Goal: Task Accomplishment & Management: Complete application form

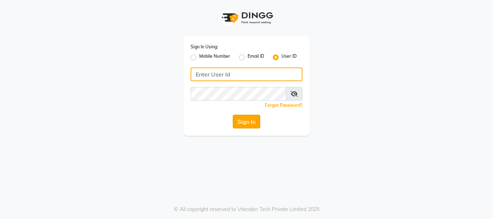
type input "E1949-12"
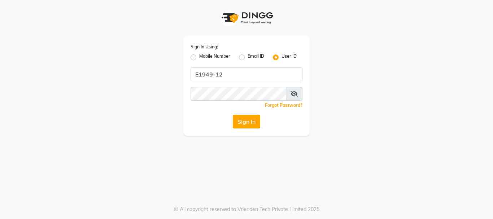
click at [254, 124] on button "Sign In" at bounding box center [246, 122] width 27 height 14
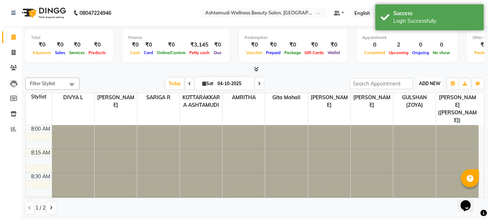
click at [423, 83] on span "ADD NEW" at bounding box center [429, 83] width 21 height 5
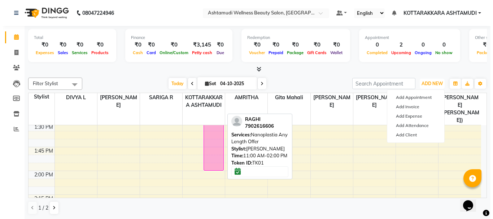
scroll to position [469, 0]
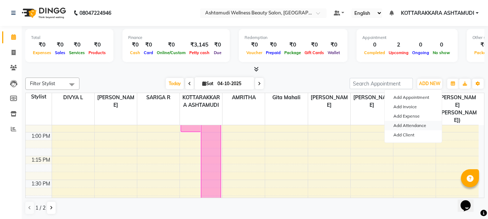
click at [424, 126] on link "Add Attendance" at bounding box center [412, 125] width 57 height 9
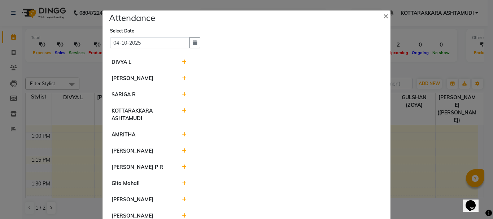
click at [182, 61] on icon at bounding box center [184, 62] width 5 height 5
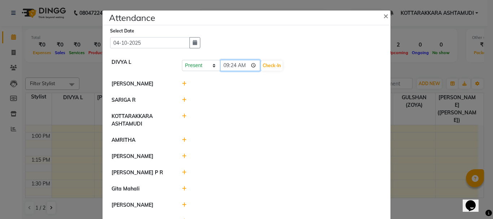
click at [241, 64] on input "09:24" at bounding box center [240, 65] width 40 height 11
type input "09:18"
click at [261, 62] on button "Check-In" at bounding box center [272, 66] width 22 height 10
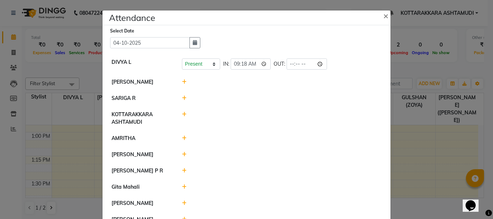
click at [182, 98] on icon at bounding box center [184, 98] width 5 height 5
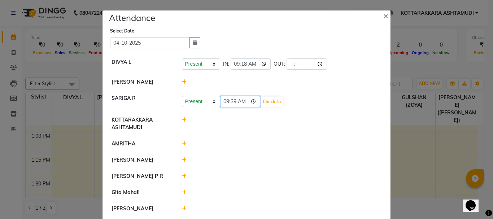
click at [242, 102] on input "09:39" at bounding box center [240, 101] width 40 height 11
type input "09:31"
click at [263, 102] on button "Check-In" at bounding box center [272, 102] width 22 height 10
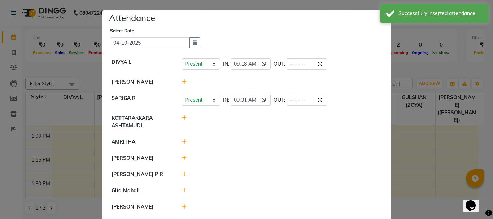
click at [182, 141] on icon at bounding box center [184, 141] width 5 height 5
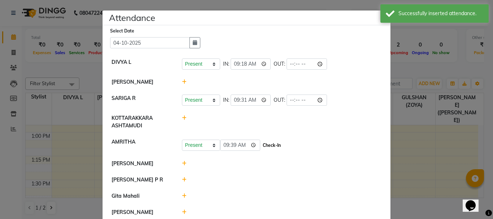
click at [261, 144] on button "Check-In" at bounding box center [272, 145] width 22 height 10
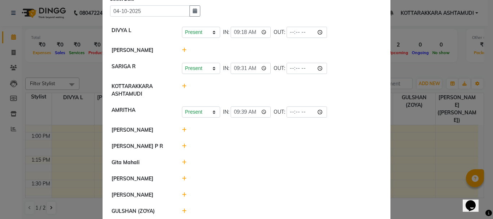
scroll to position [68, 0]
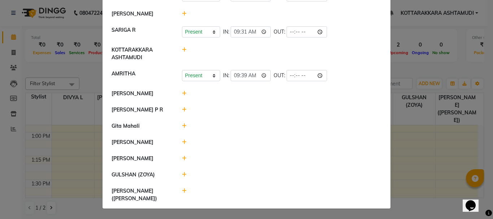
click at [183, 177] on icon at bounding box center [184, 174] width 5 height 5
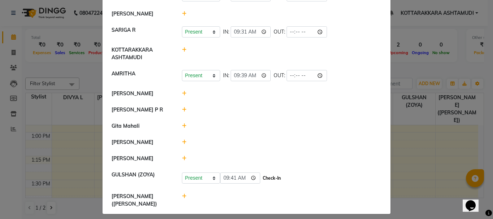
click at [261, 183] on button "Check-In" at bounding box center [272, 178] width 22 height 10
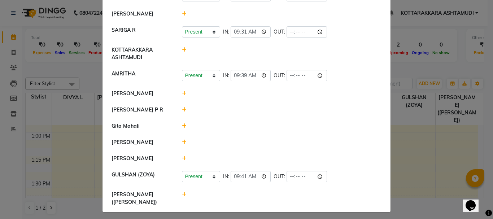
click at [182, 145] on icon at bounding box center [184, 142] width 5 height 5
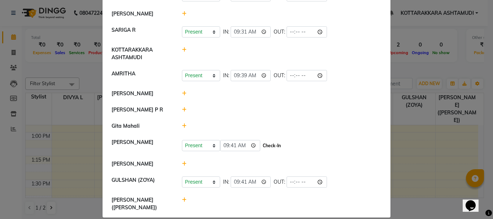
click at [261, 151] on button "Check-In" at bounding box center [272, 146] width 22 height 10
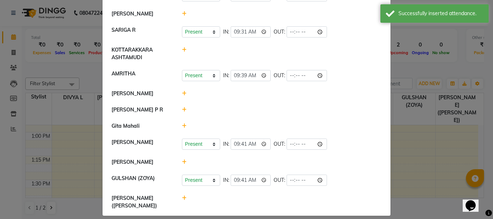
click at [182, 13] on icon at bounding box center [184, 13] width 5 height 5
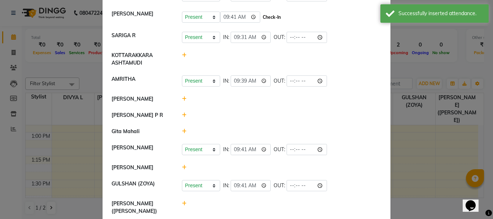
click at [261, 17] on button "Check-In" at bounding box center [272, 17] width 22 height 10
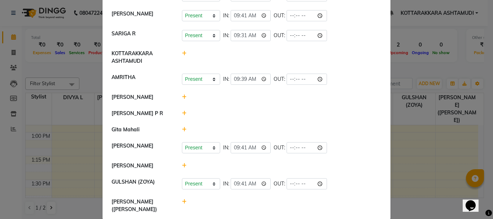
click at [179, 134] on div at bounding box center [281, 130] width 211 height 8
click at [182, 132] on icon at bounding box center [184, 129] width 5 height 5
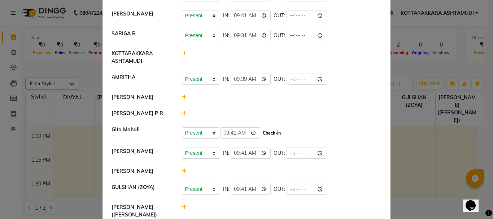
click at [263, 138] on button "Check-In" at bounding box center [272, 133] width 22 height 10
